Goal: Use online tool/utility: Utilize a website feature to perform a specific function

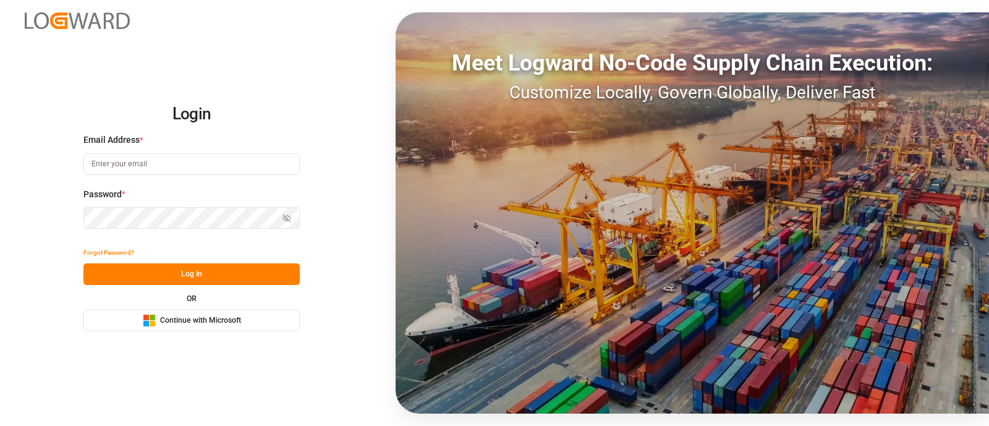
click at [234, 331] on button "Microsoft Logo Continue with Microsoft" at bounding box center [191, 321] width 216 height 22
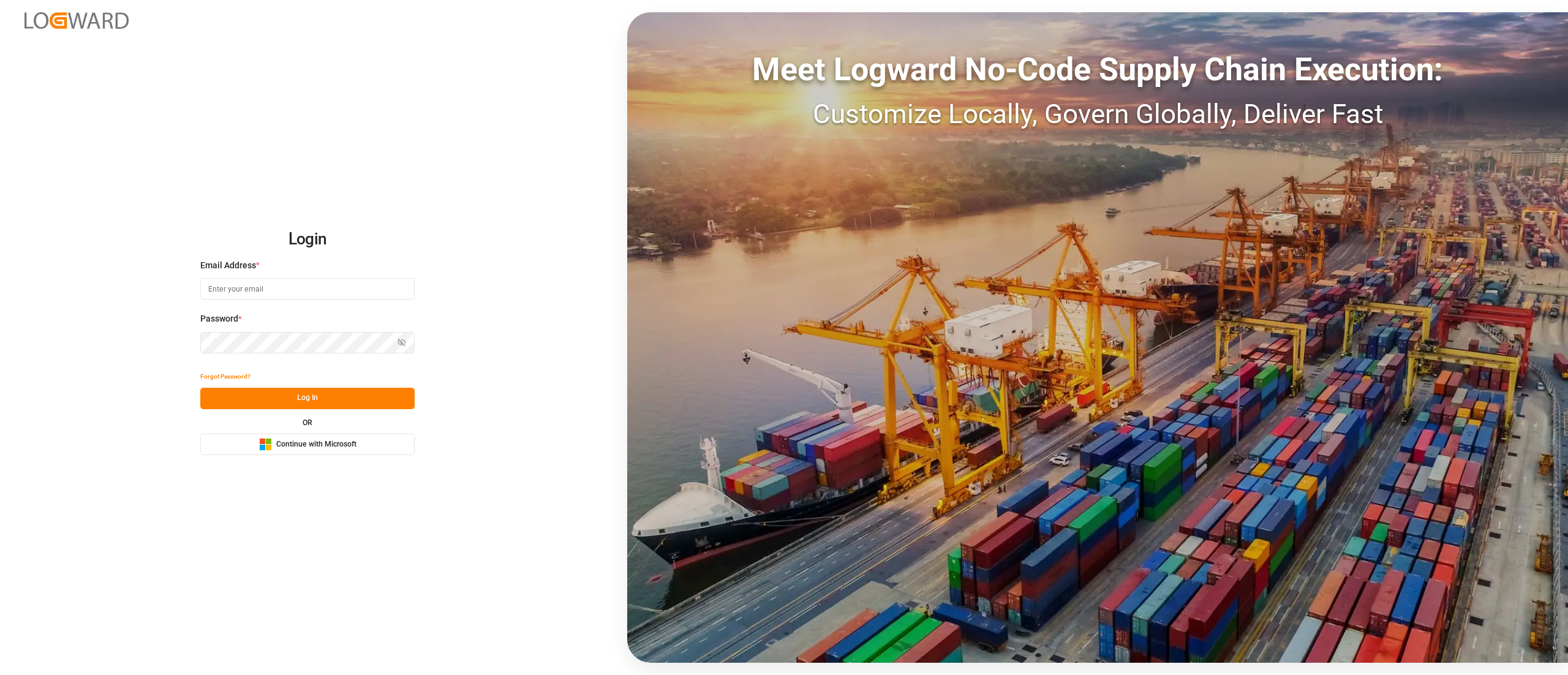
click at [366, 452] on button "Microsoft Logo Continue with Microsoft" at bounding box center [307, 445] width 214 height 22
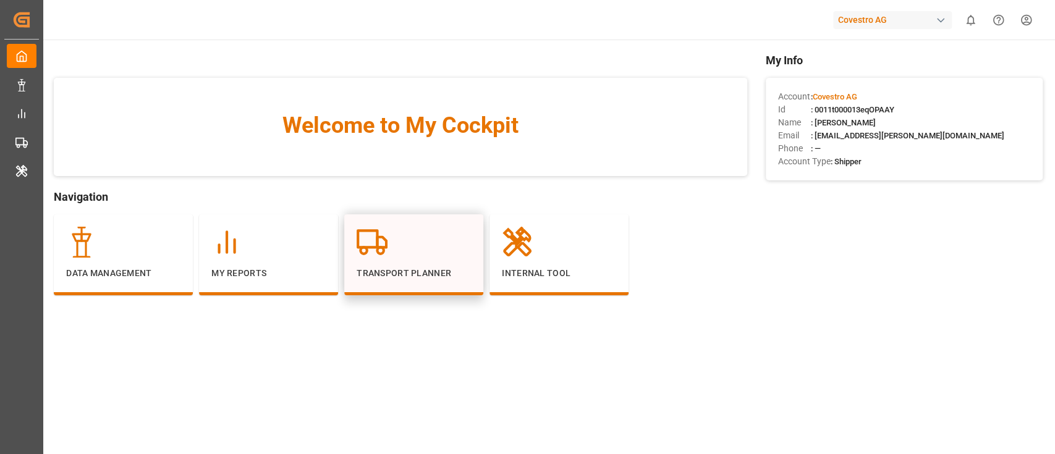
click at [396, 256] on div at bounding box center [414, 242] width 114 height 31
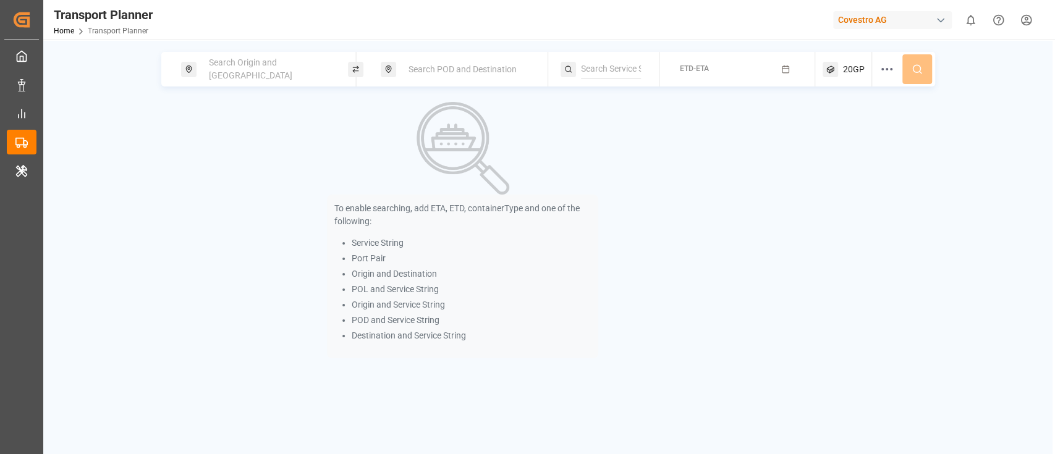
click at [258, 70] on span "Search Origin and [GEOGRAPHIC_DATA]" at bounding box center [250, 68] width 83 height 23
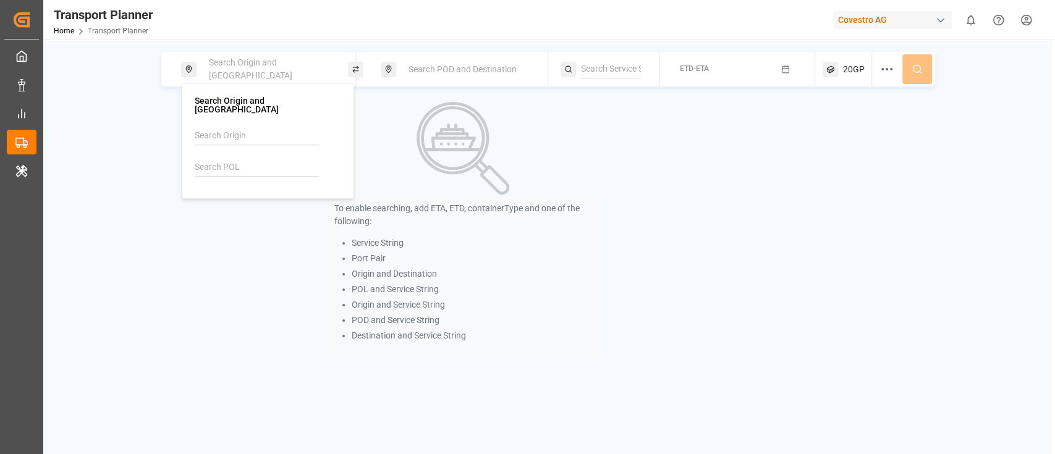
click at [206, 158] on input at bounding box center [257, 167] width 124 height 19
paste input "BEANR"
type input "BEANR"
click at [237, 196] on b "BEANR" at bounding box center [240, 201] width 28 height 10
click at [431, 71] on span "Search POD and Destination" at bounding box center [463, 69] width 108 height 10
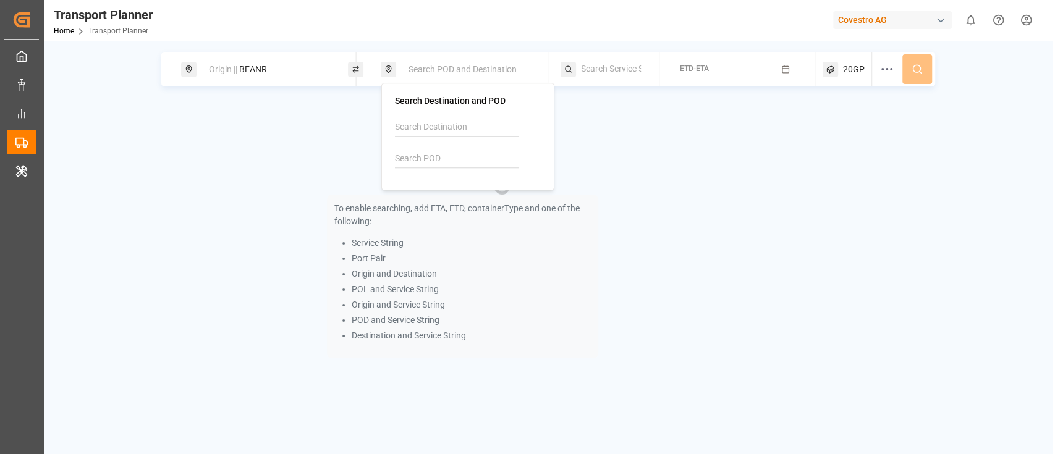
click at [415, 164] on input at bounding box center [457, 159] width 124 height 19
paste input "AEAJM"
type input "AEAJM"
click at [423, 187] on div "AEAJM" at bounding box center [432, 192] width 45 height 13
click at [605, 67] on input at bounding box center [611, 69] width 60 height 19
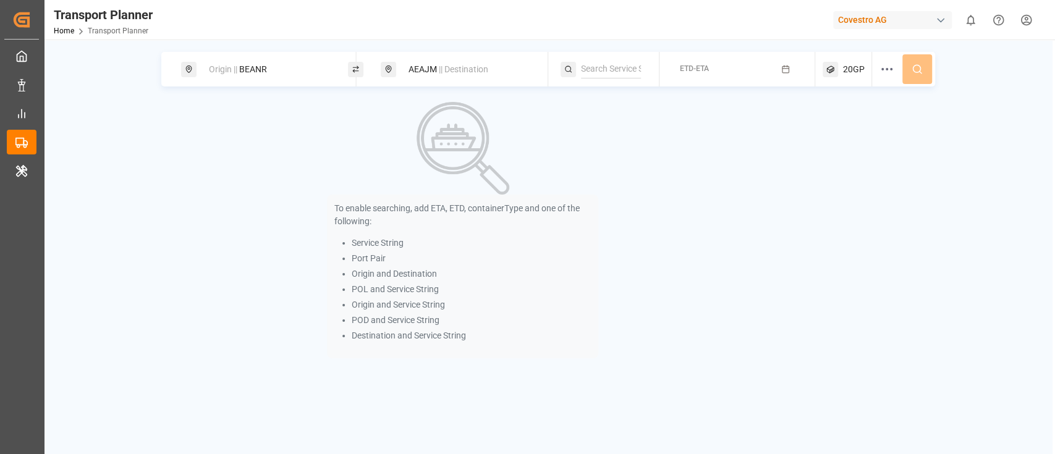
paste input "LION"
type input "LION"
click at [618, 97] on div "LION" at bounding box center [657, 102] width 120 height 13
click at [723, 66] on button "ETD-ETA" at bounding box center [737, 69] width 140 height 24
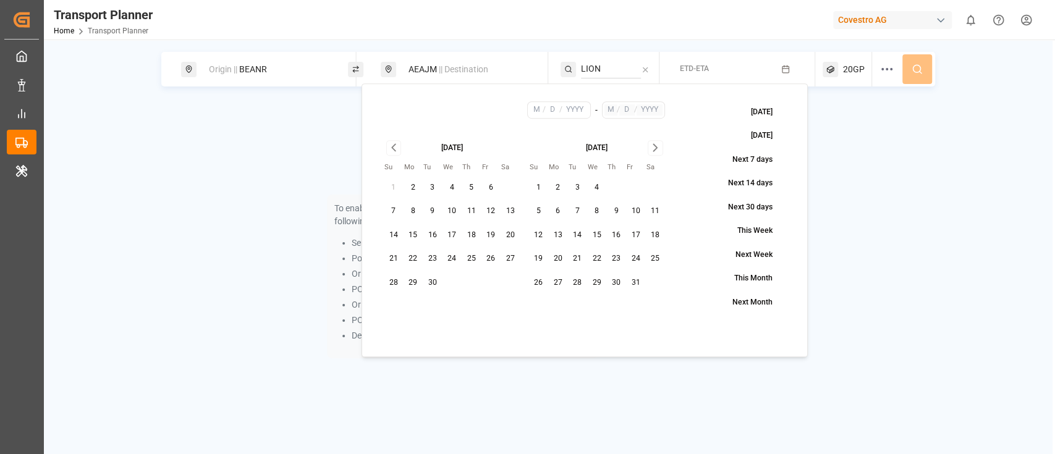
click at [417, 208] on button "8" at bounding box center [413, 212] width 20 height 20
type input "9"
type input "8"
type input "2025"
click at [652, 151] on icon "Go to next month" at bounding box center [655, 147] width 14 height 15
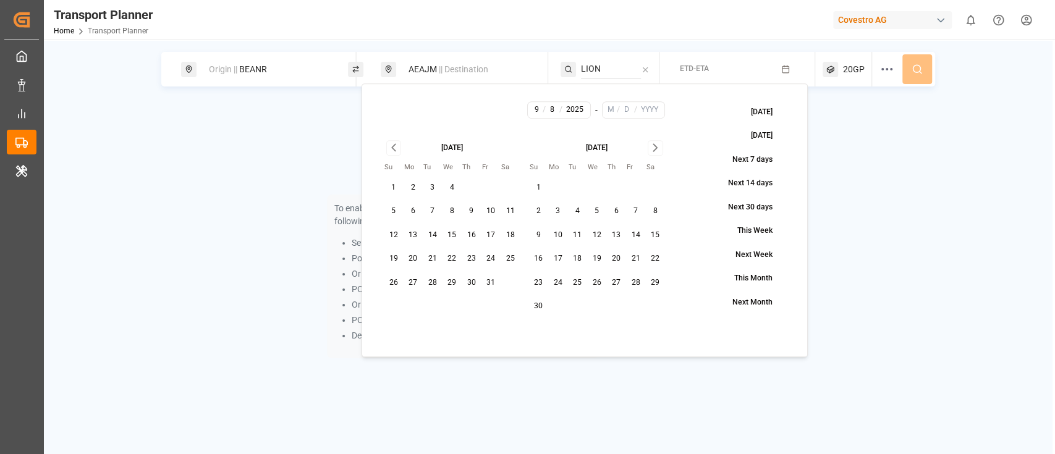
click at [386, 148] on icon "Go to previous month" at bounding box center [393, 147] width 14 height 15
click at [553, 284] on button "27" at bounding box center [558, 283] width 20 height 20
type input "10"
type input "27"
type input "2025"
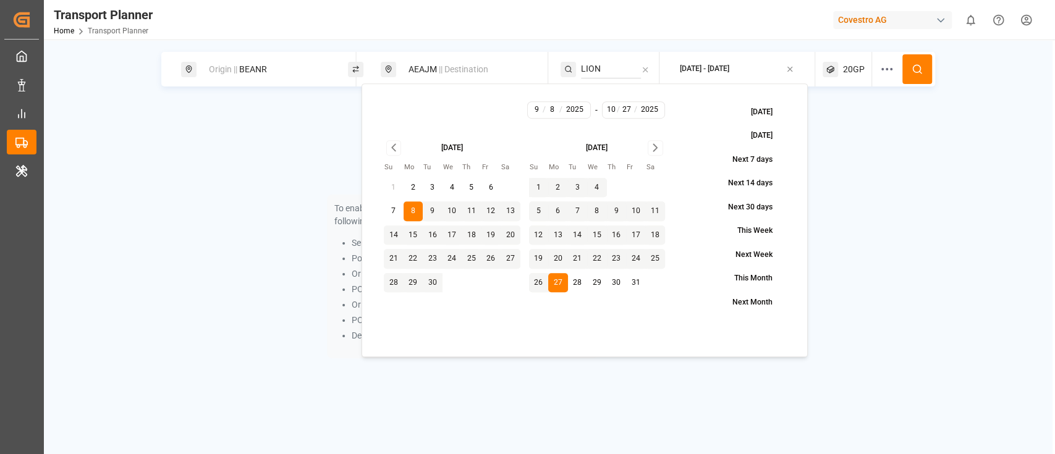
click at [920, 80] on button at bounding box center [918, 69] width 30 height 30
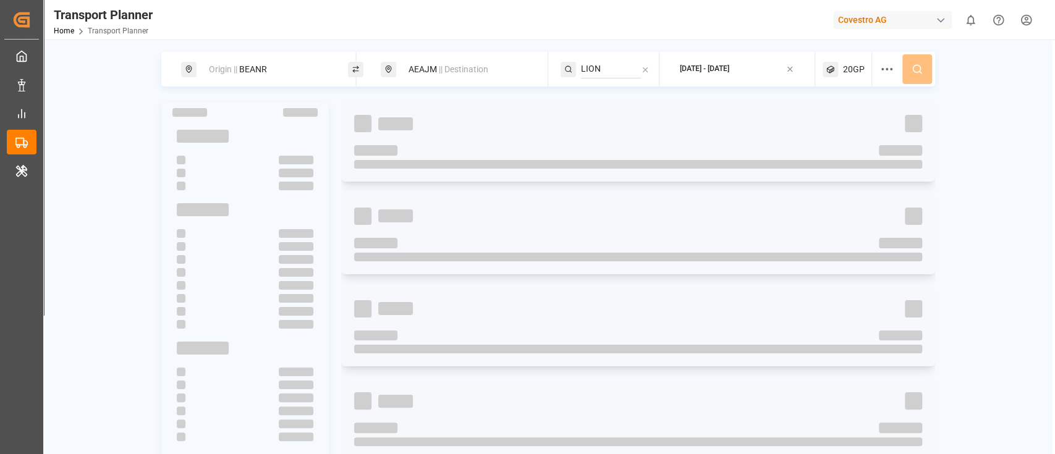
click at [857, 66] on span "20GP" at bounding box center [854, 69] width 22 height 13
click at [822, 131] on small "20GP" at bounding box center [824, 128] width 43 height 9
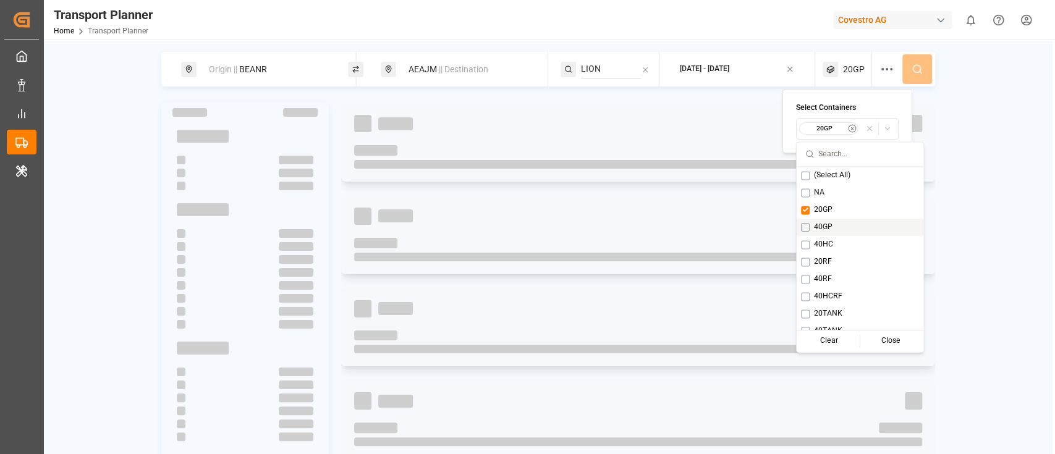
click at [807, 227] on button "Suggestions" at bounding box center [805, 227] width 9 height 9
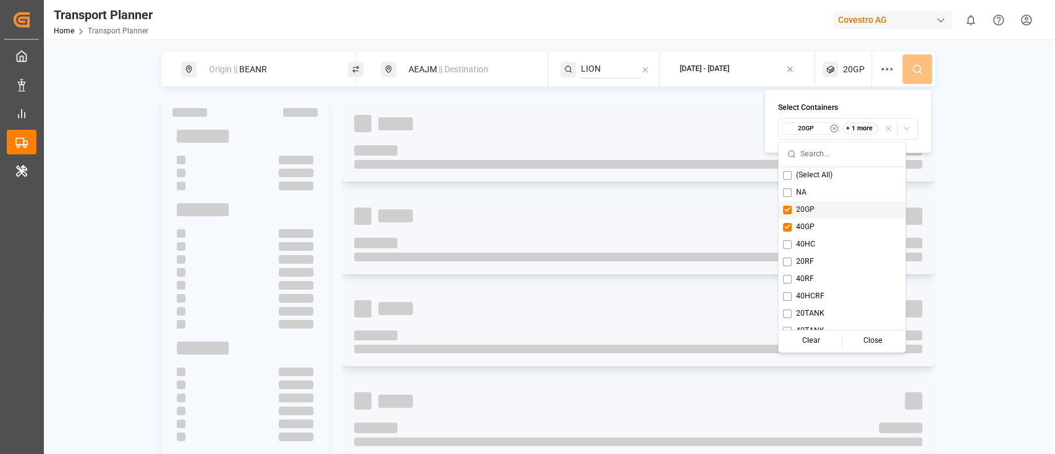
click at [918, 72] on div "Origin || BEANR AEAJM || Destination LION 2025-09-08 - 2025-10-27 20GP" at bounding box center [548, 69] width 774 height 35
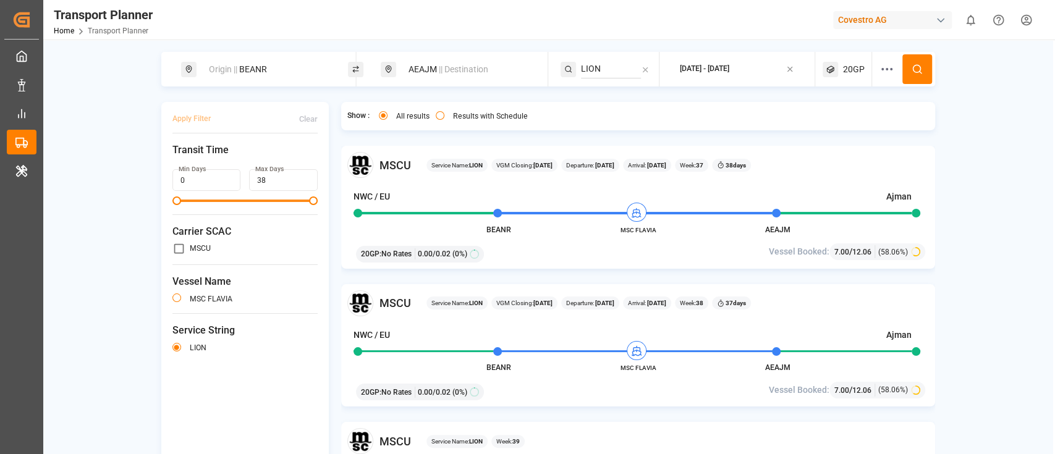
click at [919, 72] on icon at bounding box center [920, 72] width 2 height 2
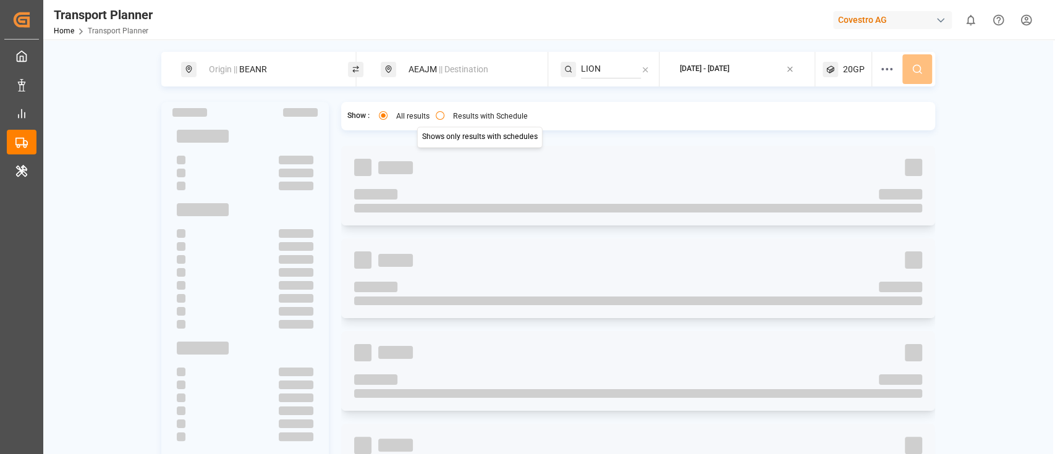
click at [440, 116] on button "Results with Schedule" at bounding box center [440, 115] width 9 height 9
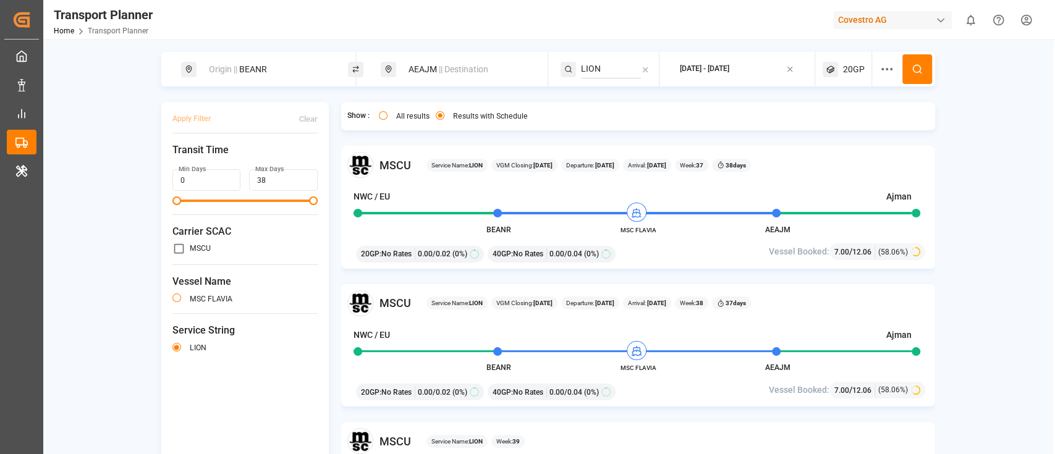
type button "only"
